Goal: Obtain resource: Download file/media

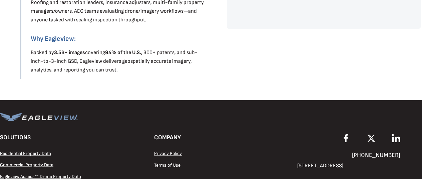
scroll to position [488, 0]
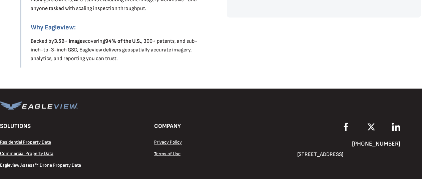
click at [49, 142] on span "Residential Property Data" at bounding box center [25, 142] width 51 height 6
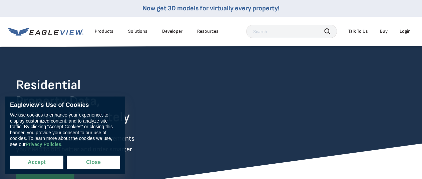
click at [40, 156] on button "Accept" at bounding box center [36, 161] width 53 height 13
checkbox input "true"
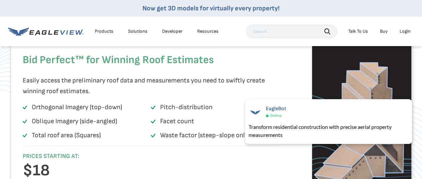
scroll to position [463, 0]
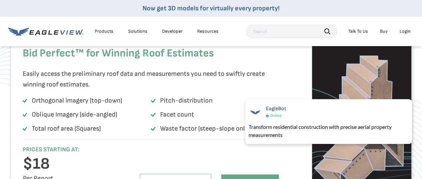
click at [101, 31] on div "Products" at bounding box center [104, 31] width 19 height 6
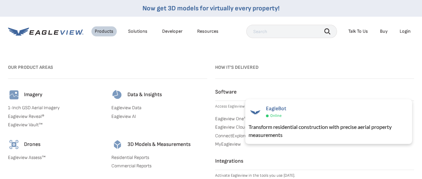
click at [101, 31] on div "Products" at bounding box center [104, 31] width 19 height 6
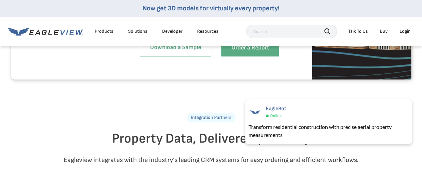
scroll to position [1463, 0]
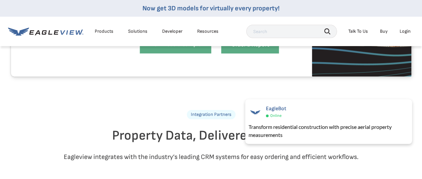
click at [183, 53] on link "Download a Sample" at bounding box center [175, 44] width 71 height 18
